Goal: Find specific page/section: Find specific page/section

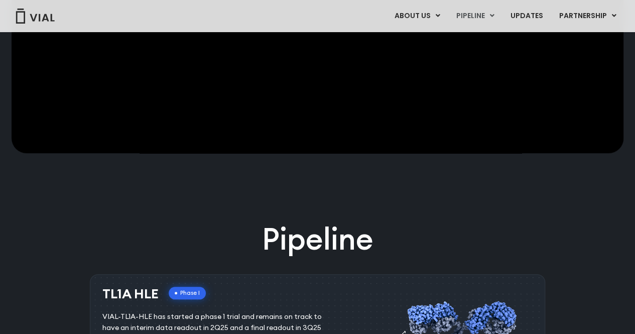
scroll to position [373, 0]
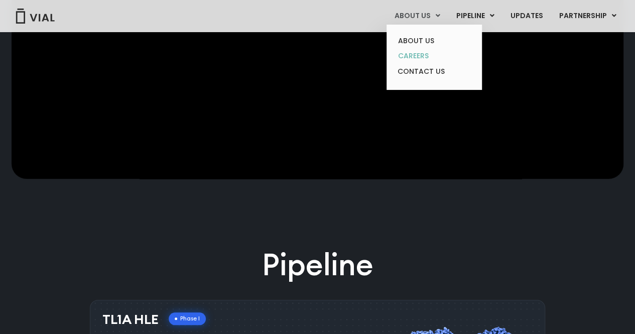
click at [428, 58] on link "CAREERS" at bounding box center [434, 56] width 88 height 16
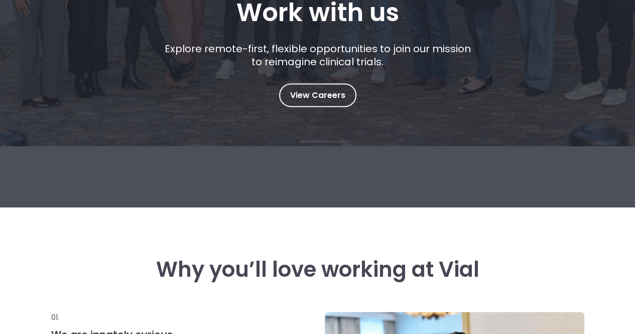
scroll to position [224, 0]
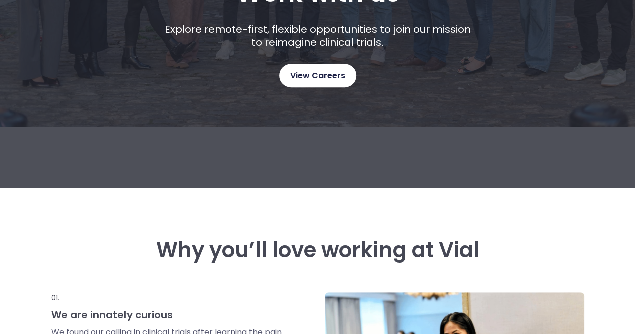
click at [315, 80] on span "View Careers" at bounding box center [317, 75] width 55 height 13
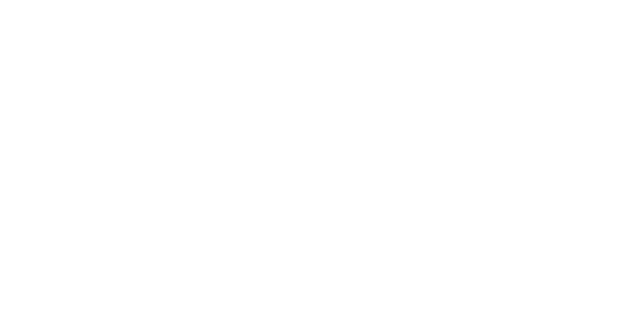
scroll to position [1507, 0]
